Goal: Information Seeking & Learning: Learn about a topic

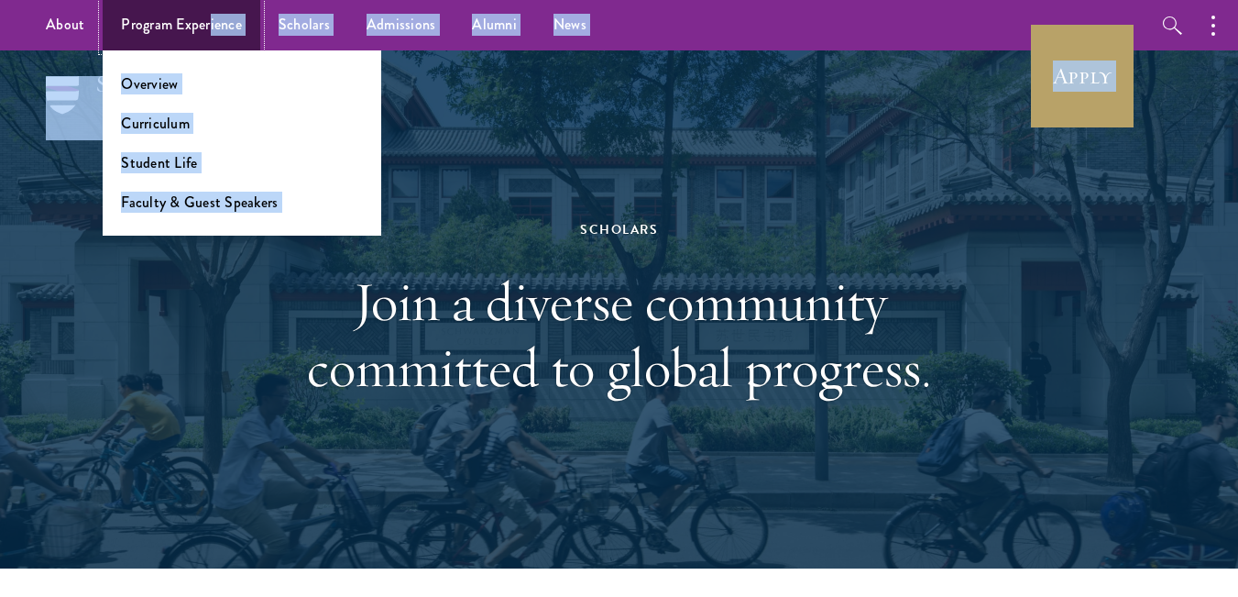
click at [210, 45] on link "Program Experience" at bounding box center [182, 25] width 158 height 50
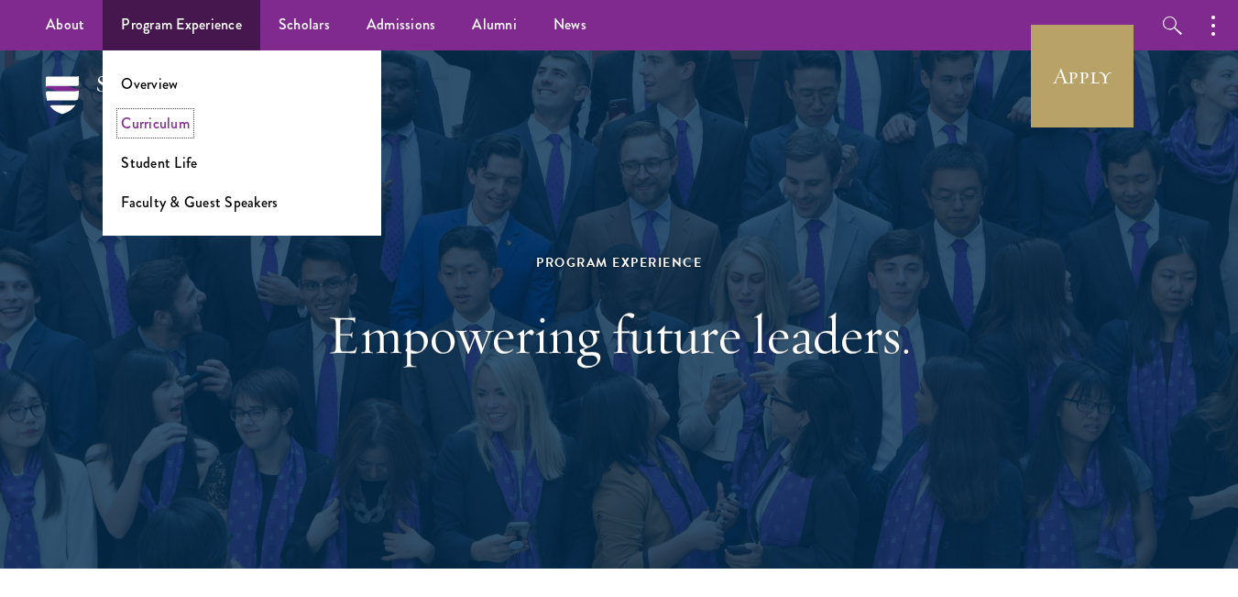
click at [141, 126] on link "Curriculum" at bounding box center [155, 123] width 69 height 21
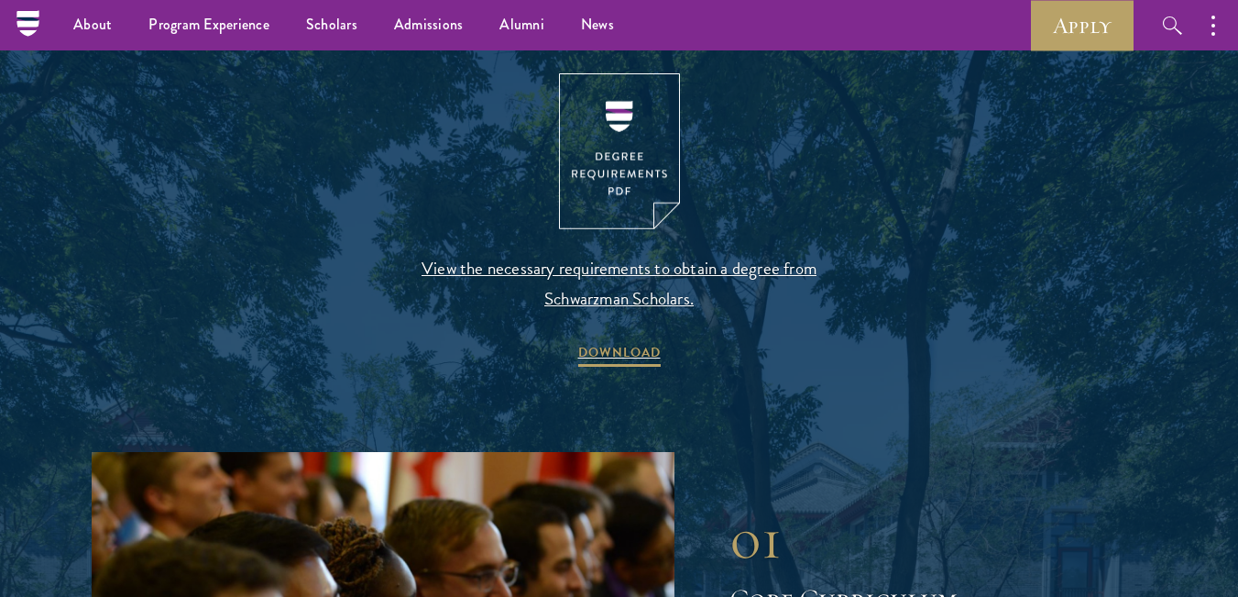
scroll to position [1956, 0]
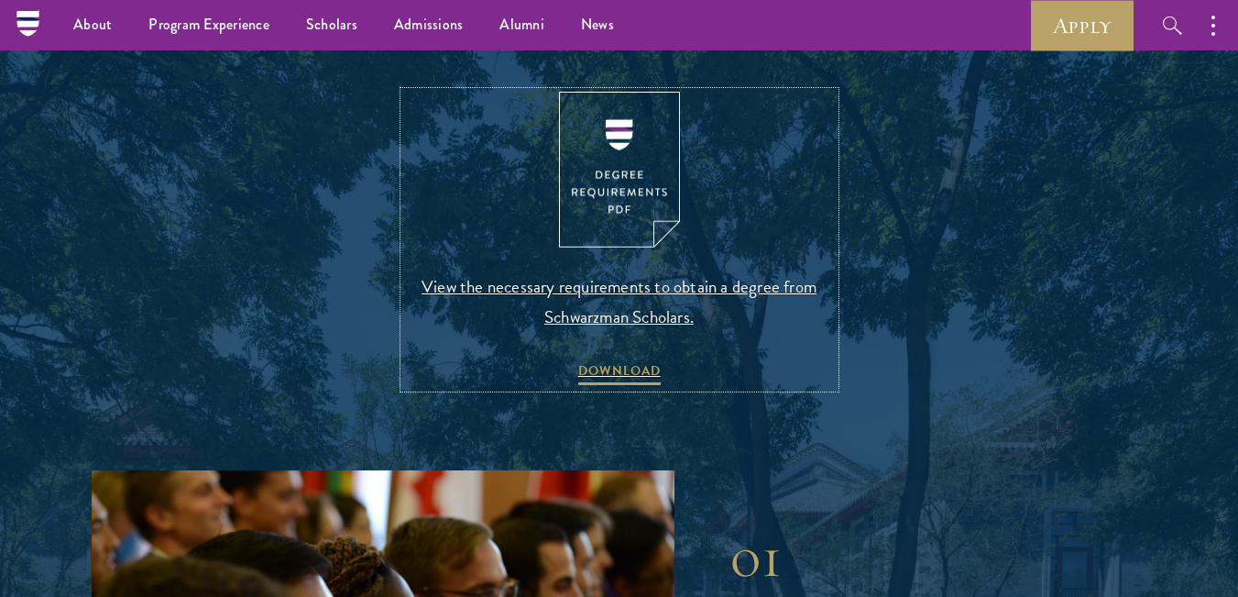
click at [671, 284] on span "View the necessary requirements to obtain a degree from Schwarzman Scholars." at bounding box center [619, 301] width 431 height 60
click at [601, 39] on link "News" at bounding box center [598, 25] width 70 height 50
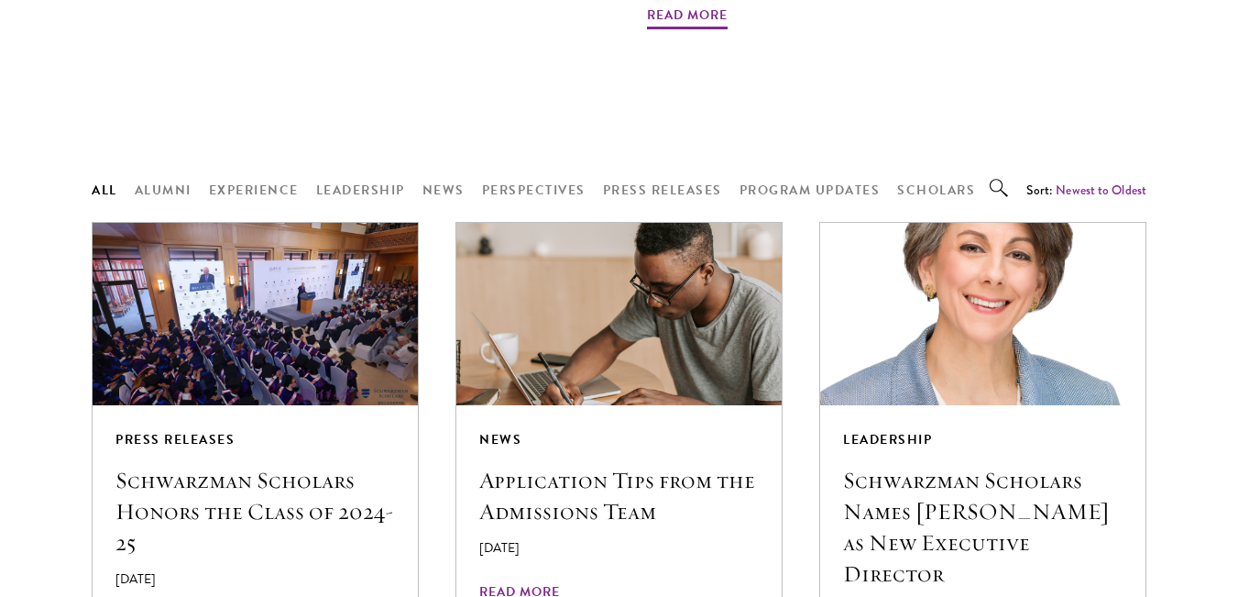
scroll to position [2038, 0]
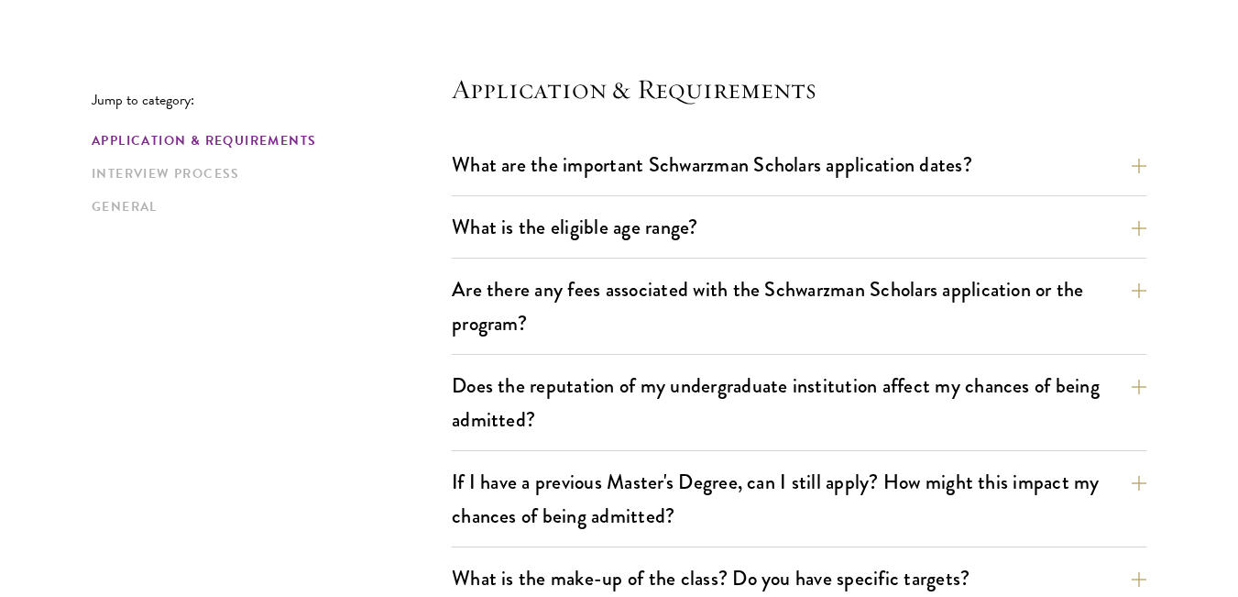
scroll to position [499, 0]
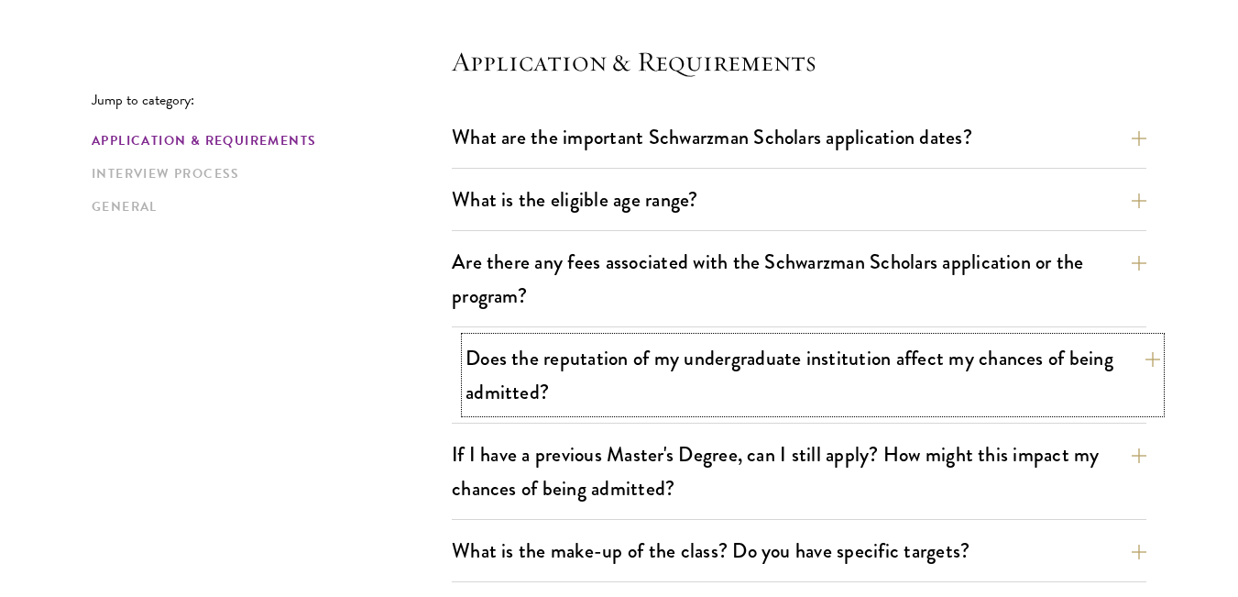
click at [1062, 379] on button "Does the reputation of my undergraduate institution affect my chances of being …" at bounding box center [813, 374] width 695 height 75
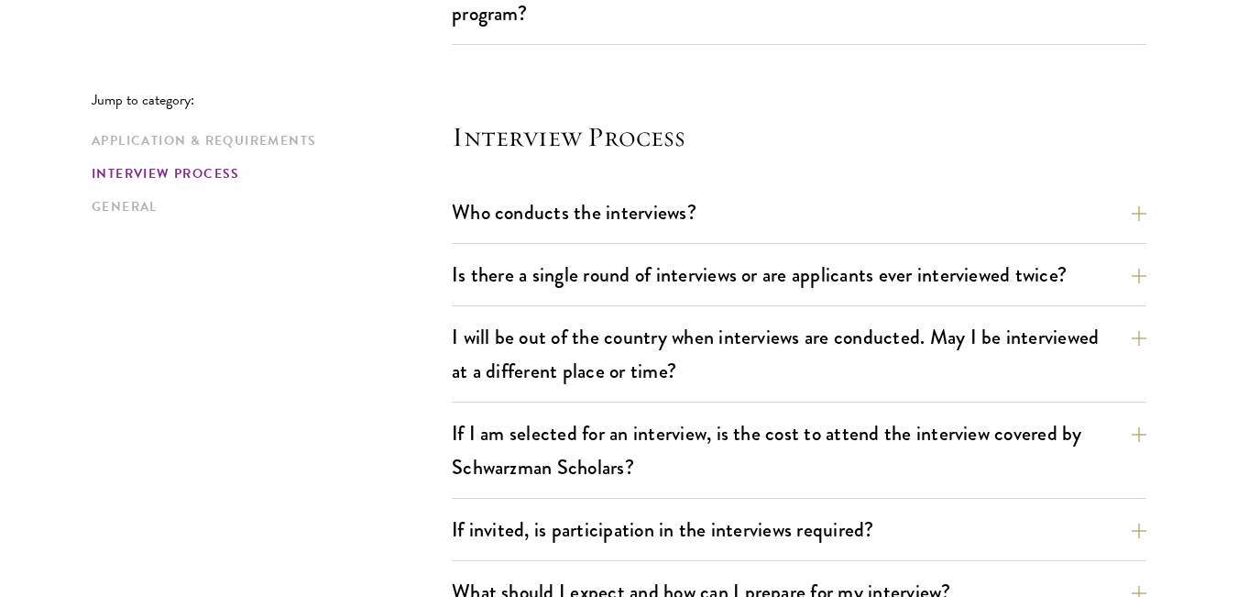
scroll to position [2426, 0]
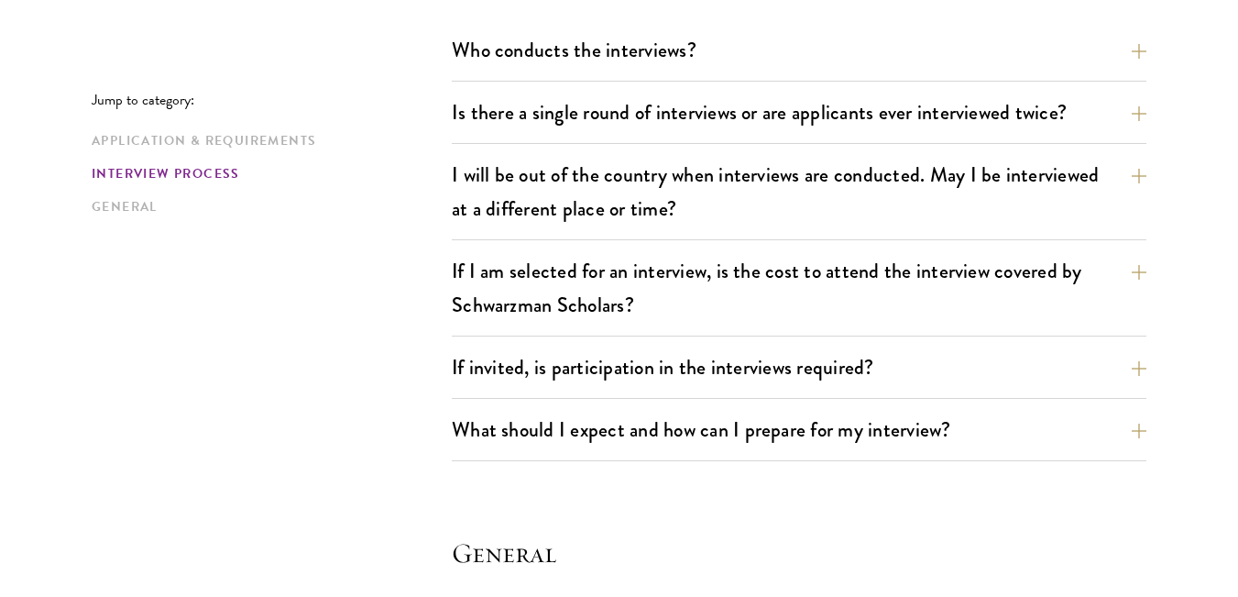
drag, startPoint x: 1230, startPoint y: 261, endPoint x: 1240, endPoint y: 268, distance: 11.9
click at [1237, 268] on html "About Overview Leadership Donors Program Experience Overview Curriculum Student…" at bounding box center [619, 527] width 1238 height 5906
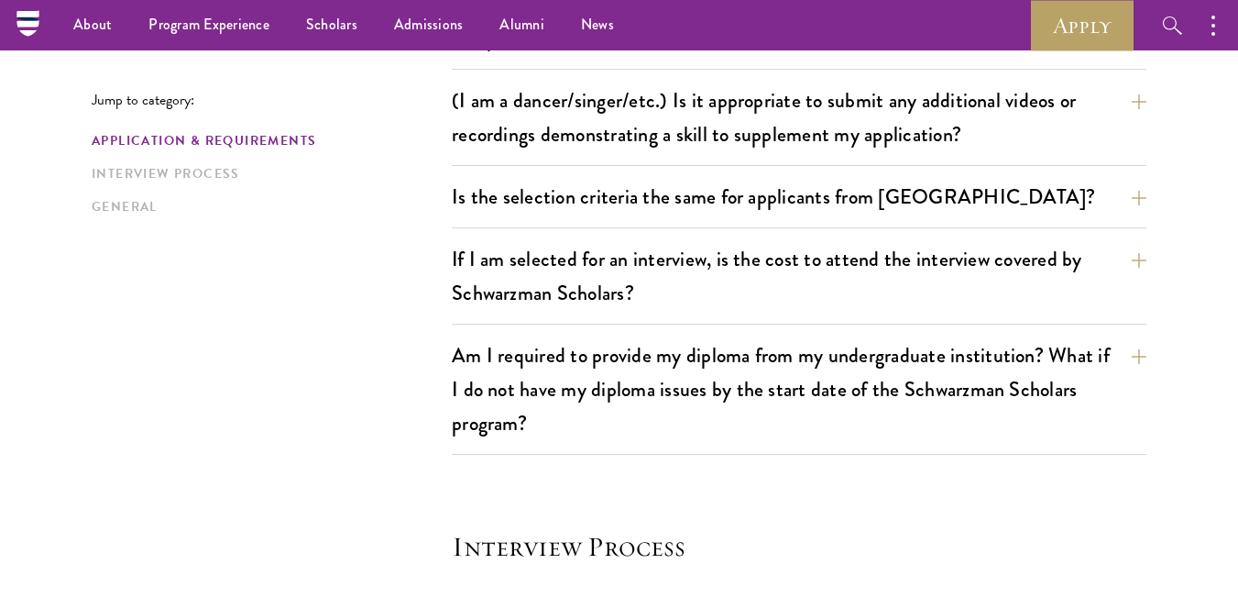
scroll to position [1844, 0]
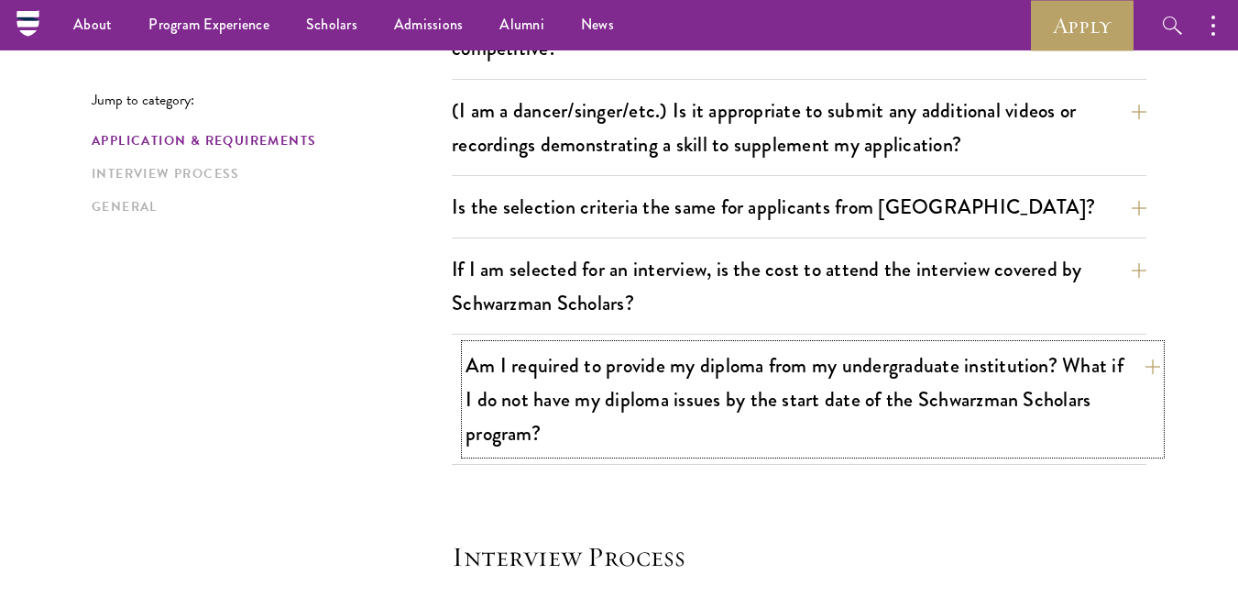
click at [1043, 402] on button "Am I required to provide my diploma from my undergraduate institution? What if …" at bounding box center [813, 399] width 695 height 109
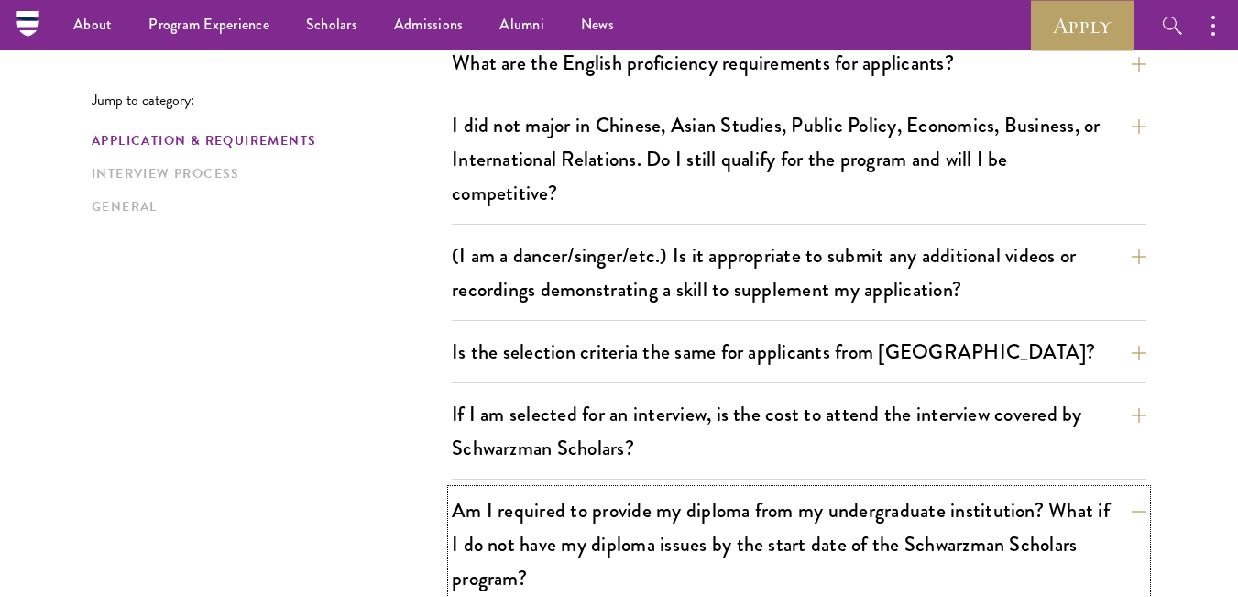
scroll to position [1509, 0]
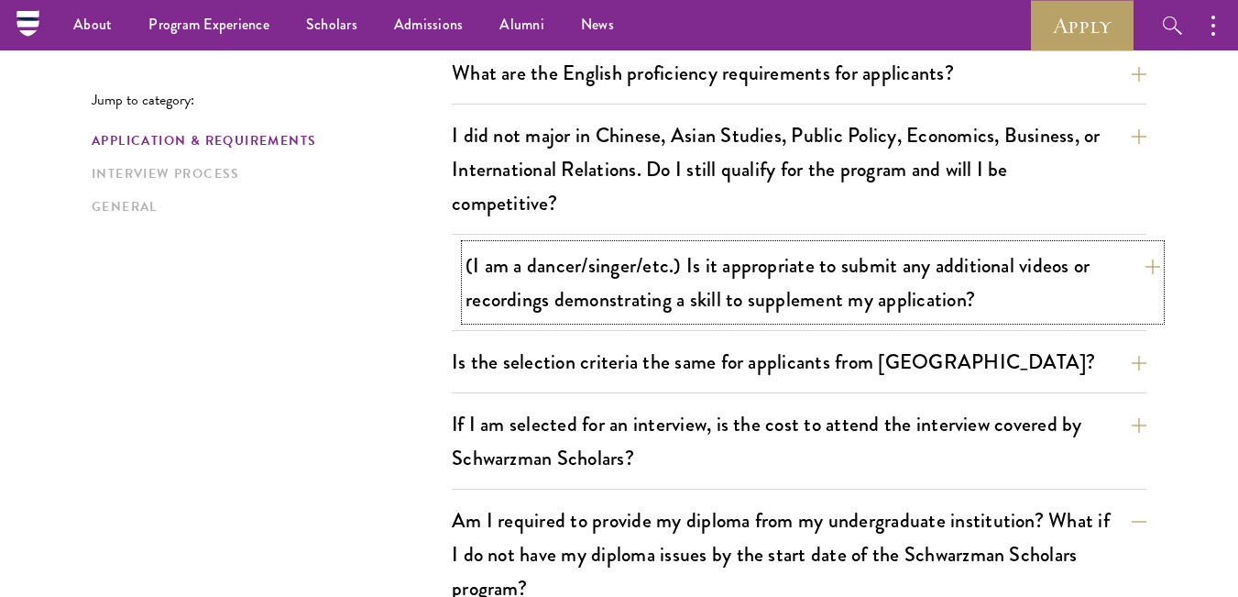
click at [861, 300] on button "(I am a dancer/singer/etc.) Is it appropriate to submit any additional videos o…" at bounding box center [813, 282] width 695 height 75
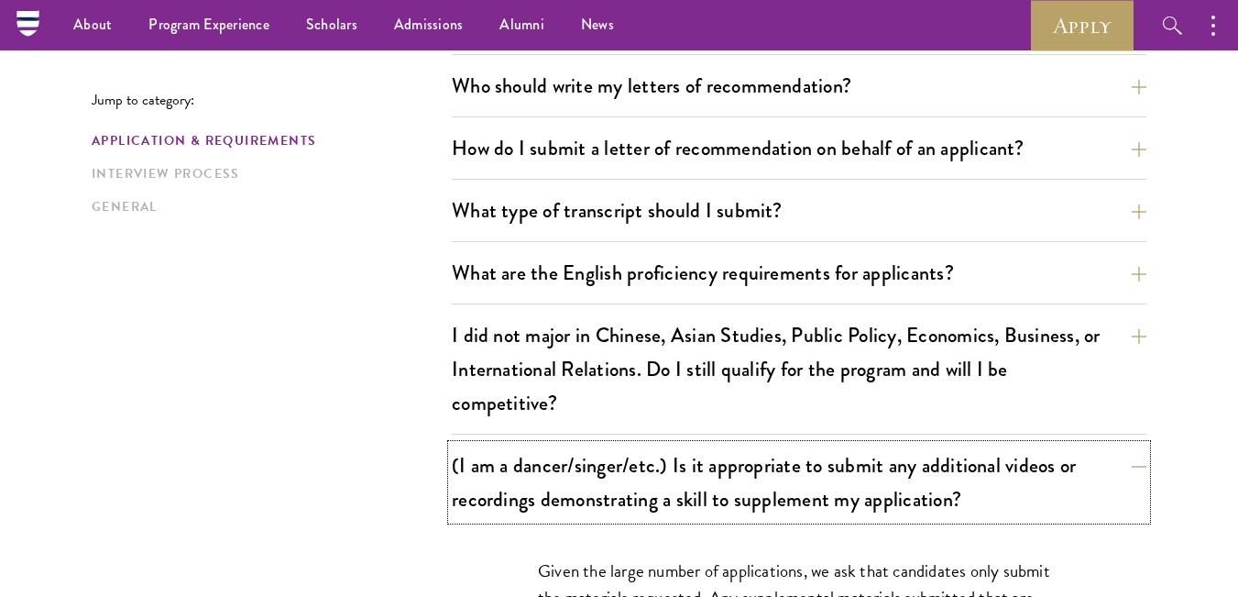
scroll to position [1300, 0]
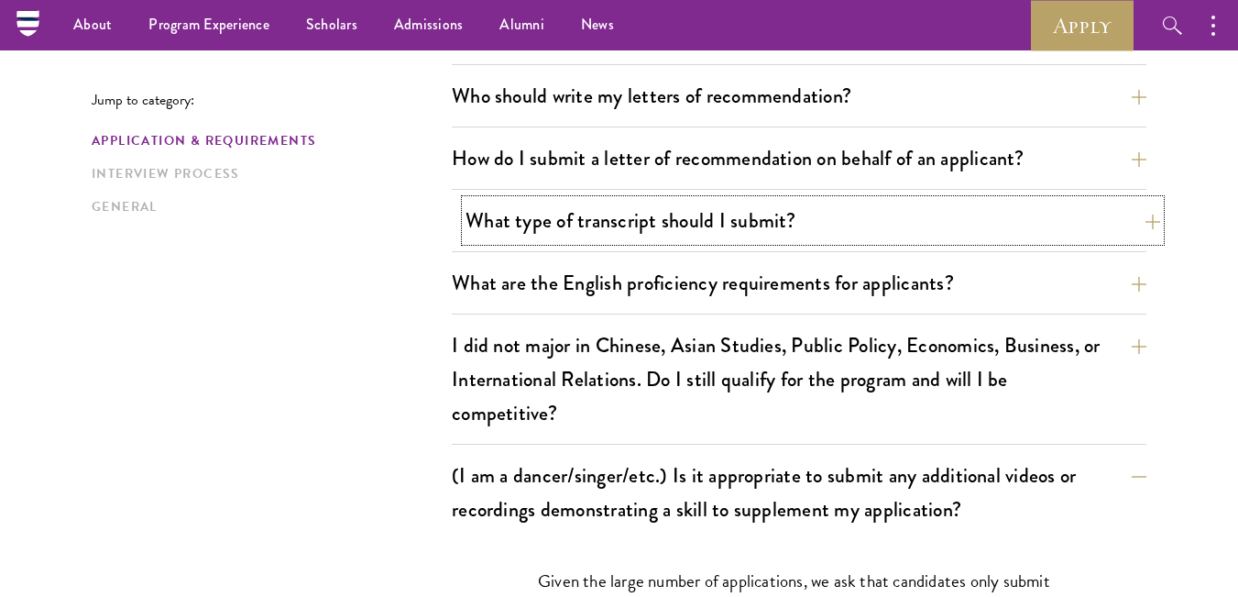
click at [1016, 210] on button "What type of transcript should I submit?" at bounding box center [813, 220] width 695 height 41
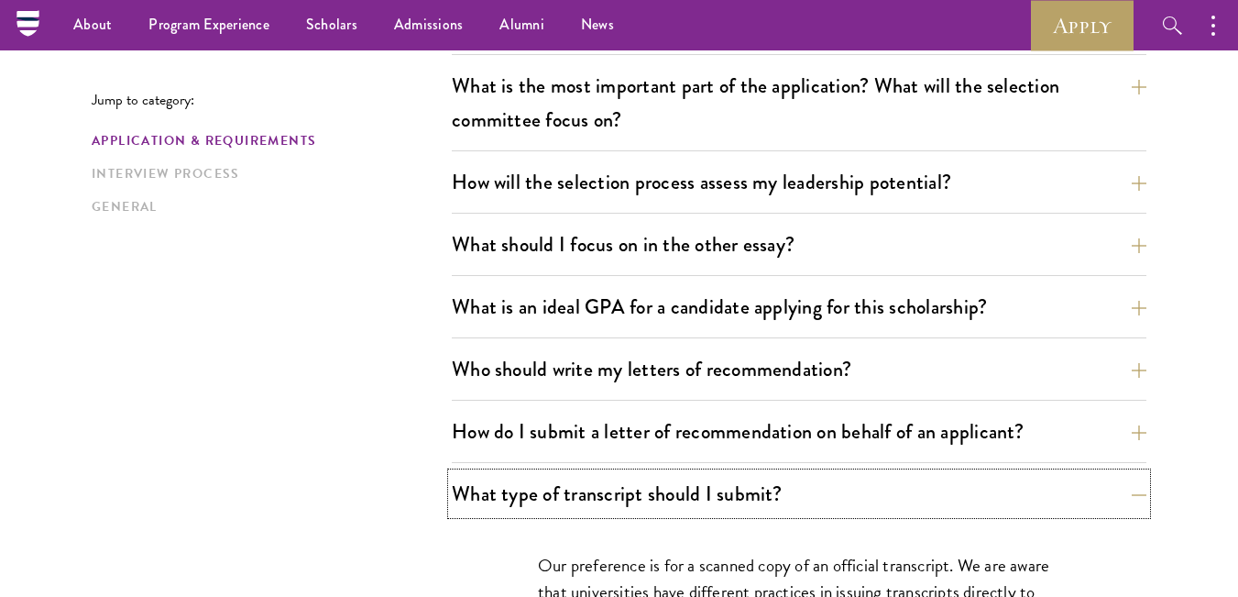
scroll to position [1016, 0]
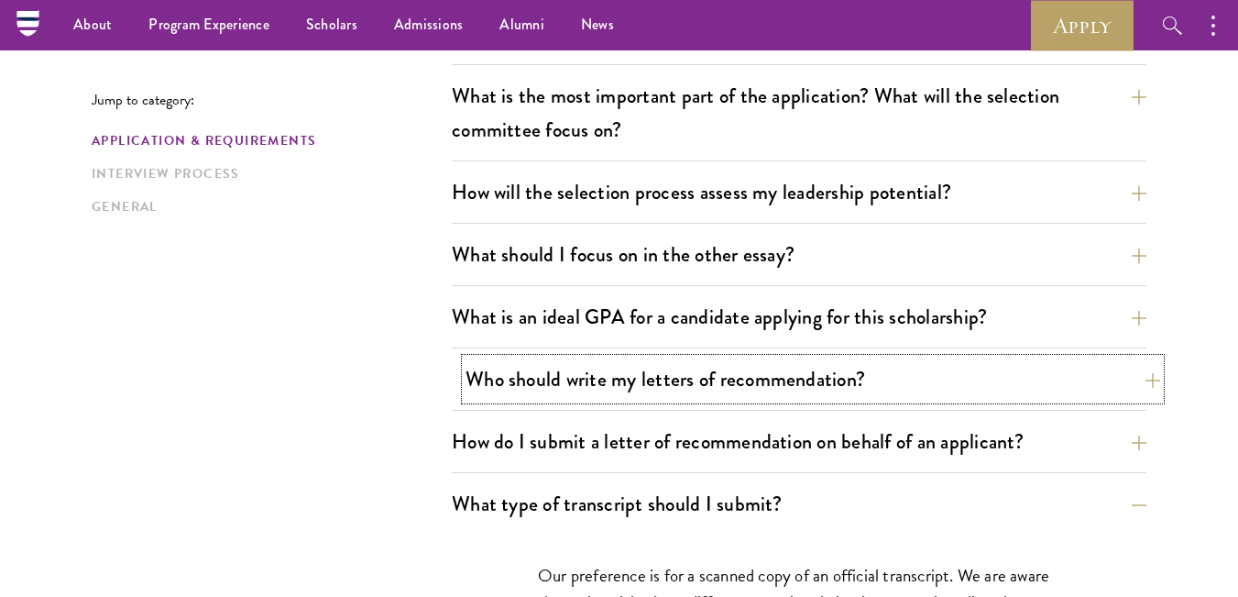
click at [773, 364] on button "Who should write my letters of recommendation?" at bounding box center [813, 378] width 695 height 41
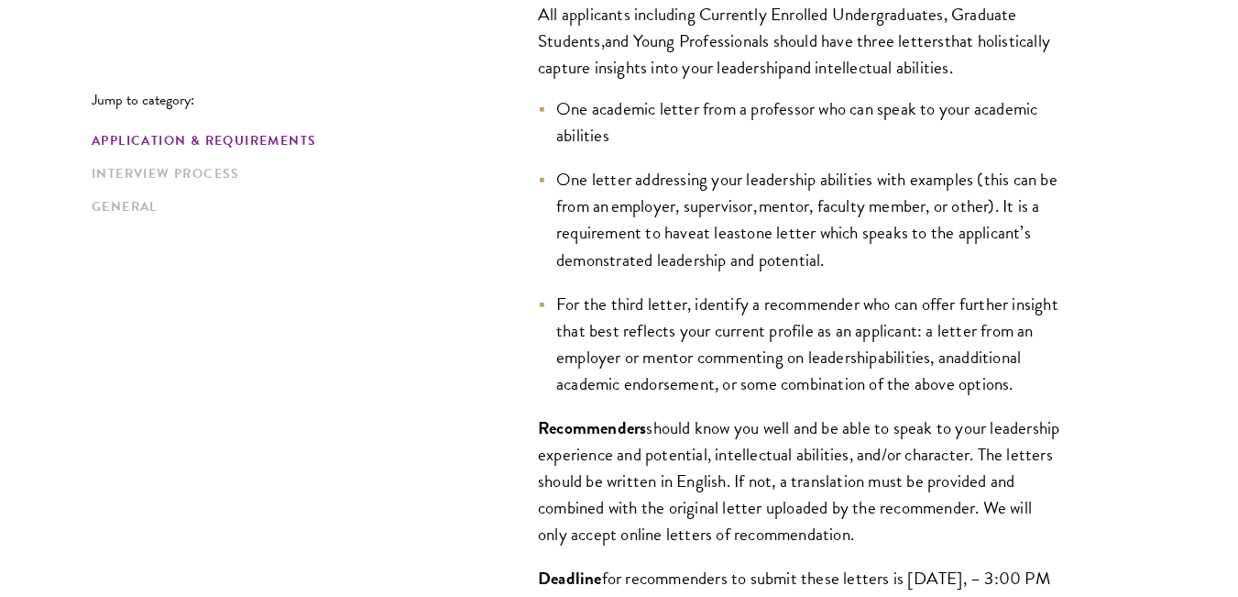
scroll to position [1464, 0]
